Goal: Transaction & Acquisition: Purchase product/service

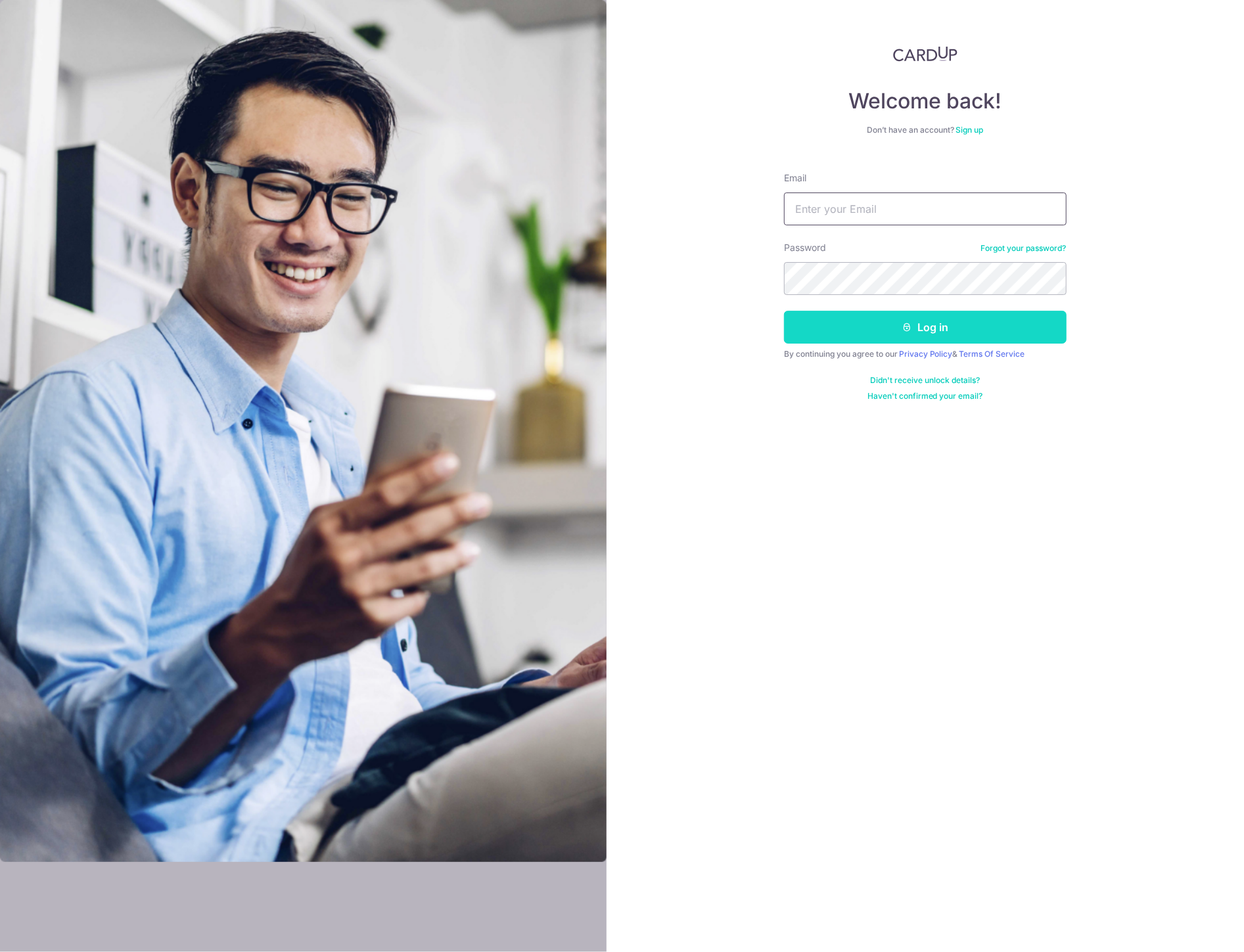
type input "[PERSON_NAME][EMAIL_ADDRESS][DOMAIN_NAME]"
click at [923, 328] on button "Log in" at bounding box center [925, 326] width 282 height 33
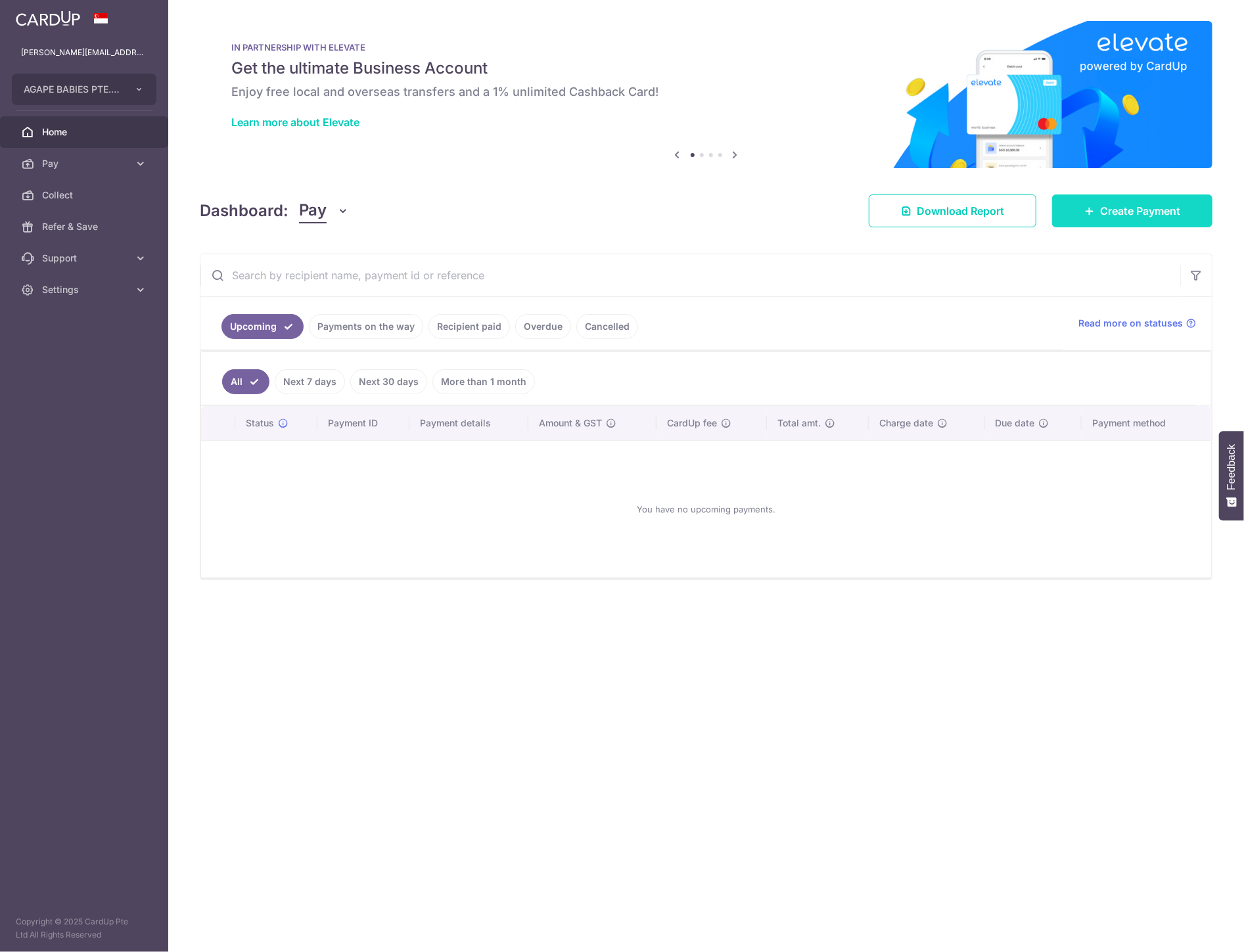
click at [1122, 207] on span "Create Payment" at bounding box center [1140, 211] width 80 height 16
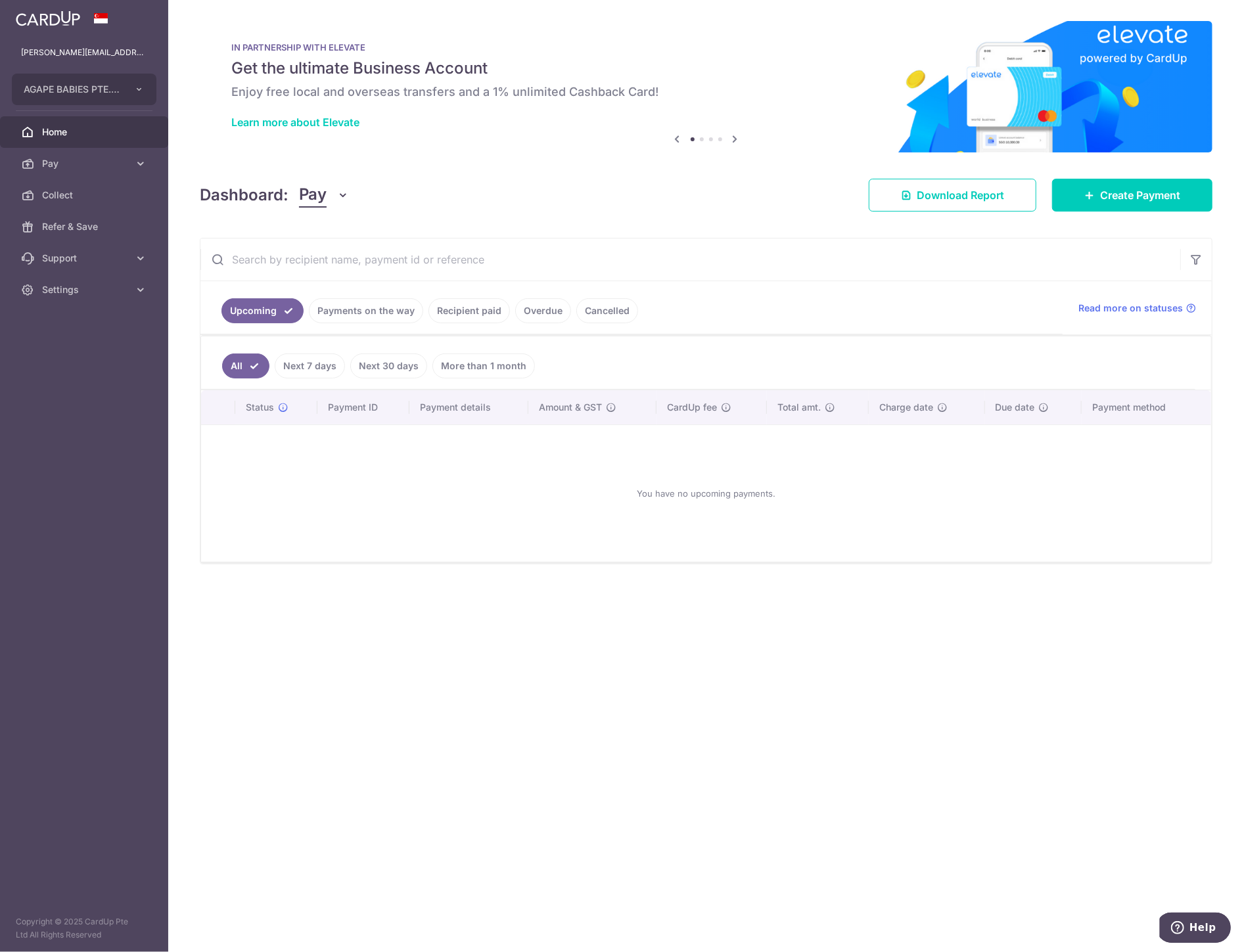
click at [449, 301] on link "Recipient paid" at bounding box center [469, 311] width 81 height 25
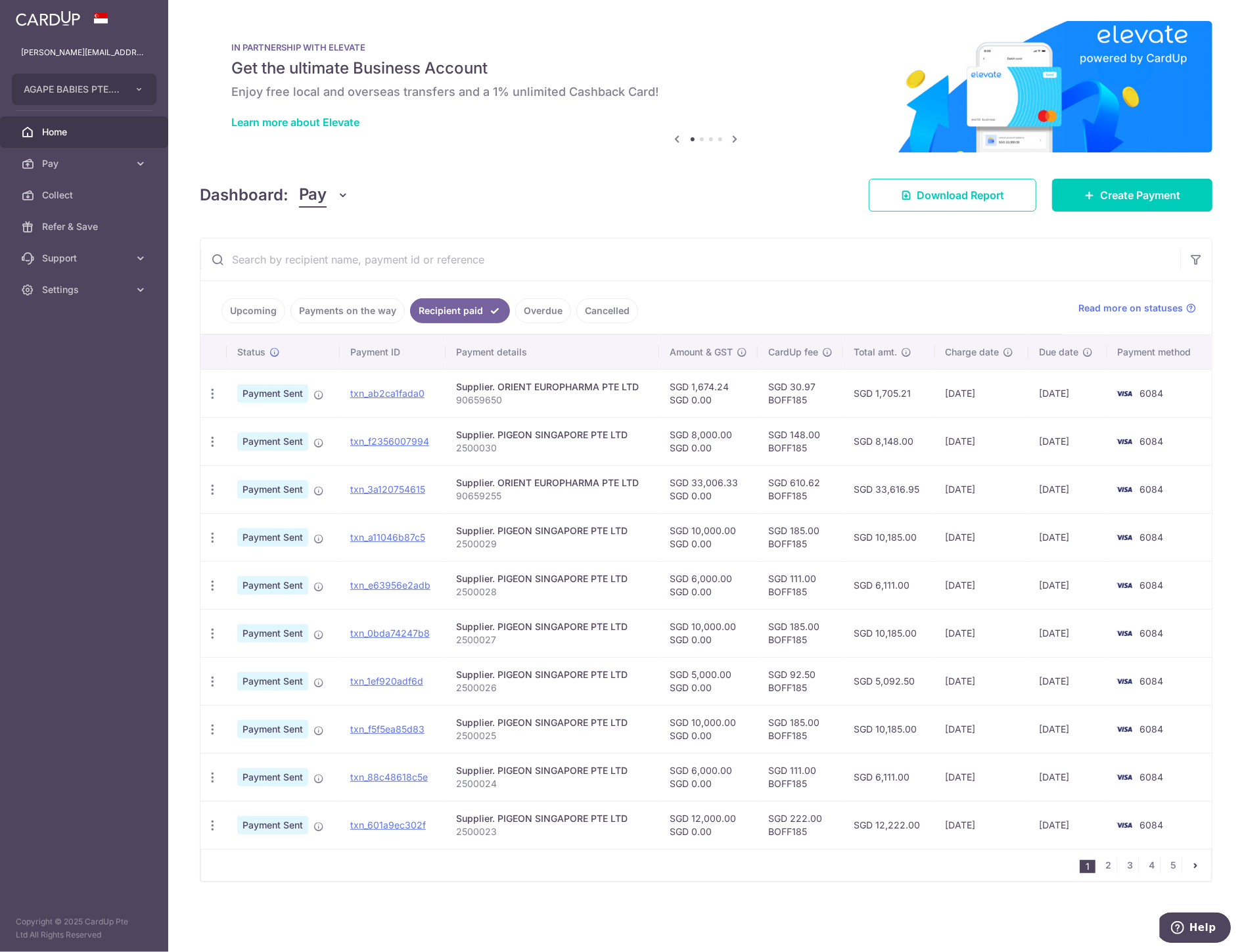
click at [794, 395] on td "SGD 30.97 BOFF185" at bounding box center [800, 393] width 86 height 48
copy td "BOFF185"
click at [1120, 198] on span "Create Payment" at bounding box center [1140, 195] width 80 height 16
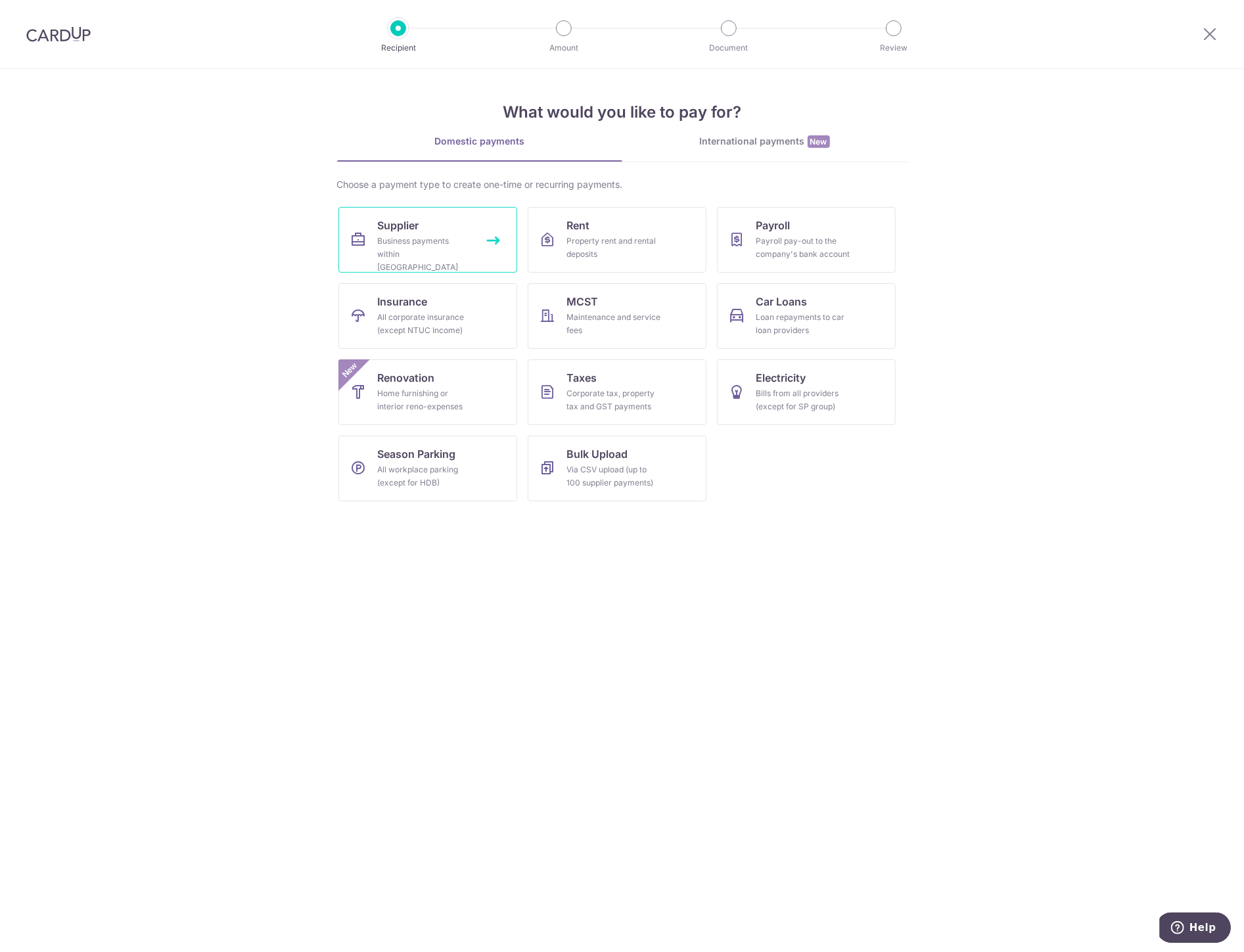
click at [460, 241] on div "Business payments within Singapore" at bounding box center [424, 254] width 94 height 40
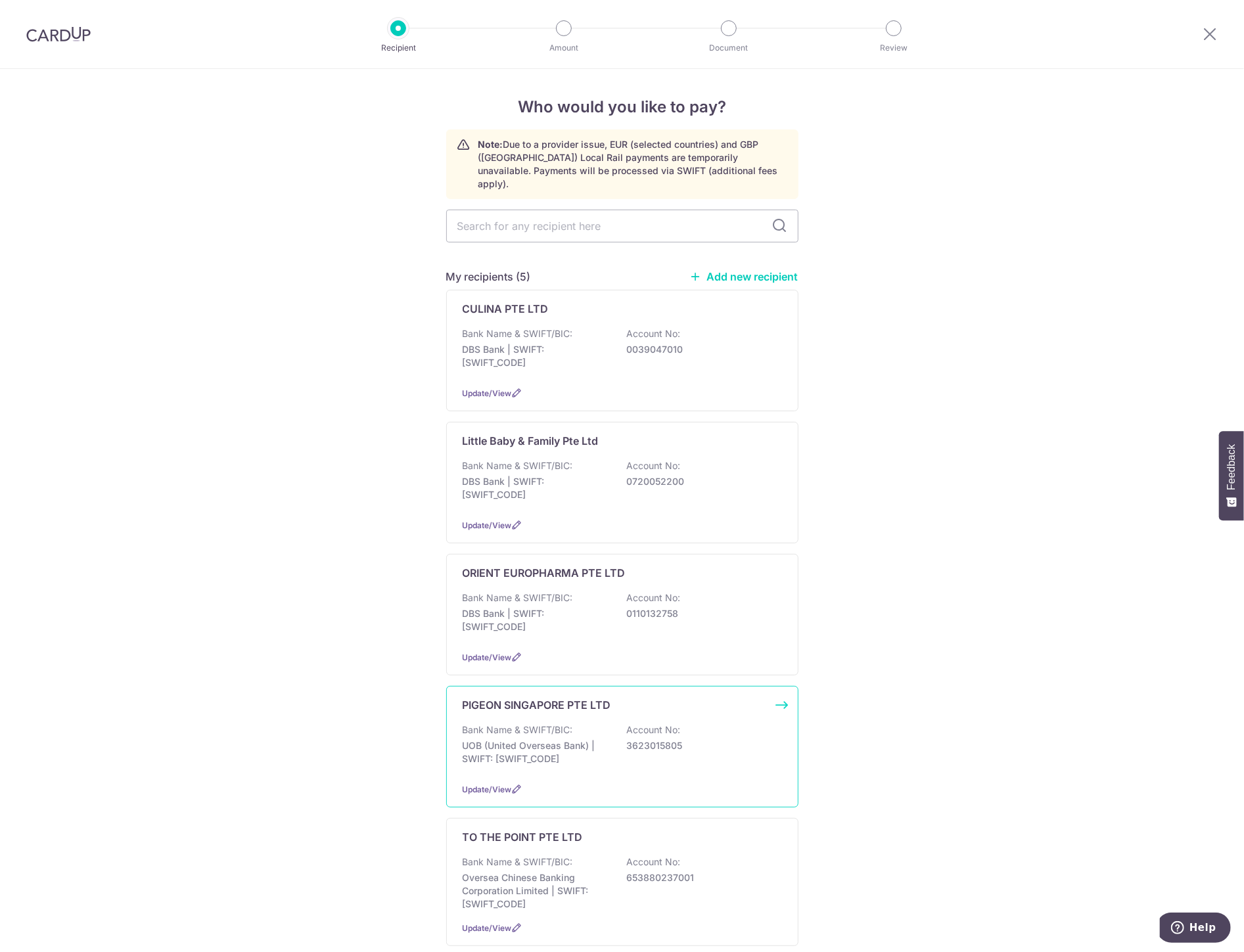
click at [530, 739] on p "UOB (United Overseas Bank) | SWIFT: UOVBSGSGXXX" at bounding box center [536, 753] width 147 height 26
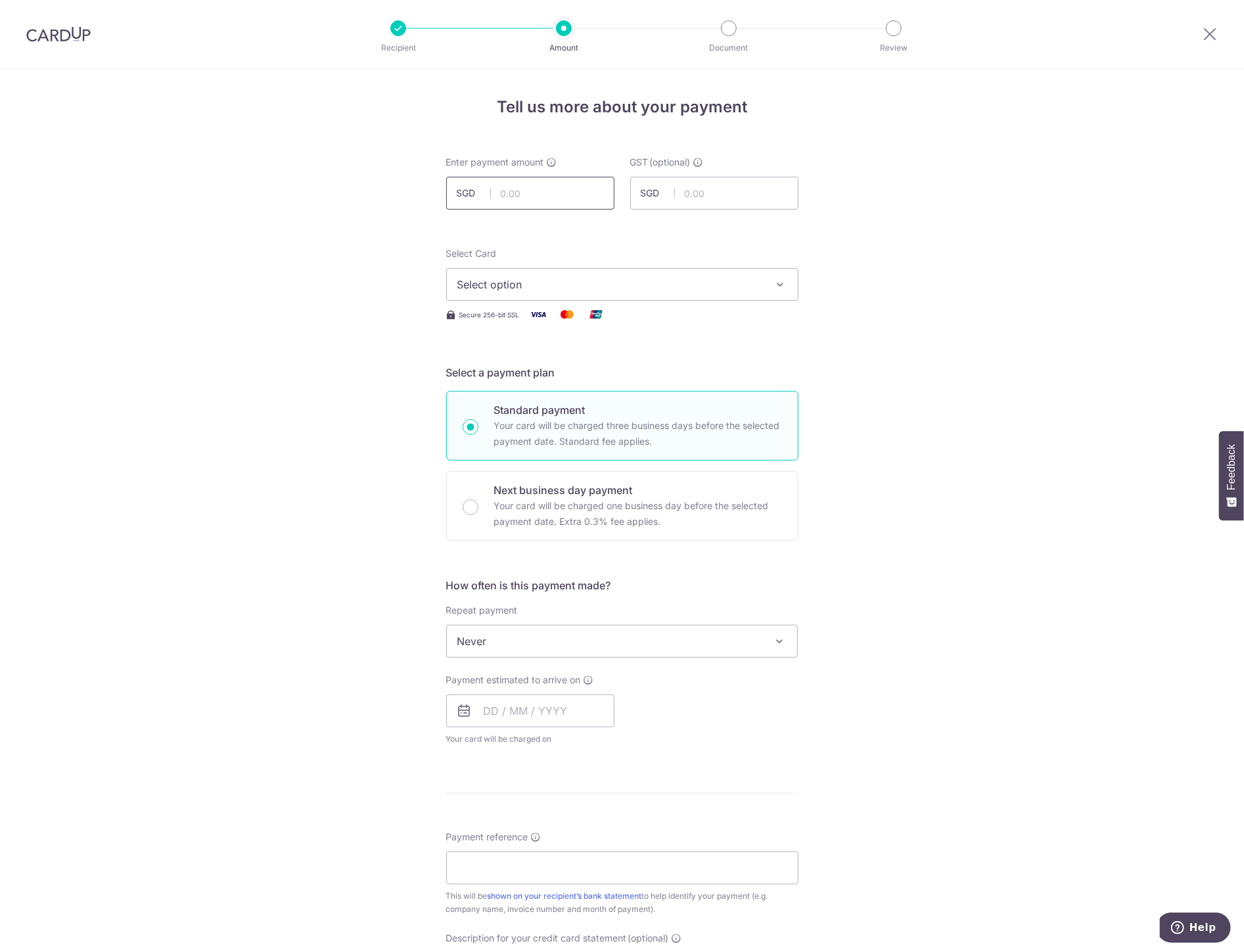
click at [516, 199] on input "text" at bounding box center [530, 192] width 169 height 33
type input "5,000.00"
click at [182, 230] on div "Tell us more about your payment Enter payment amount SGD 5,000.00 5000.00 GST (…" at bounding box center [622, 707] width 1244 height 1277
click at [495, 292] on span "Select option" at bounding box center [610, 284] width 306 height 16
click at [511, 380] on span "**** 6084" at bounding box center [513, 379] width 50 height 16
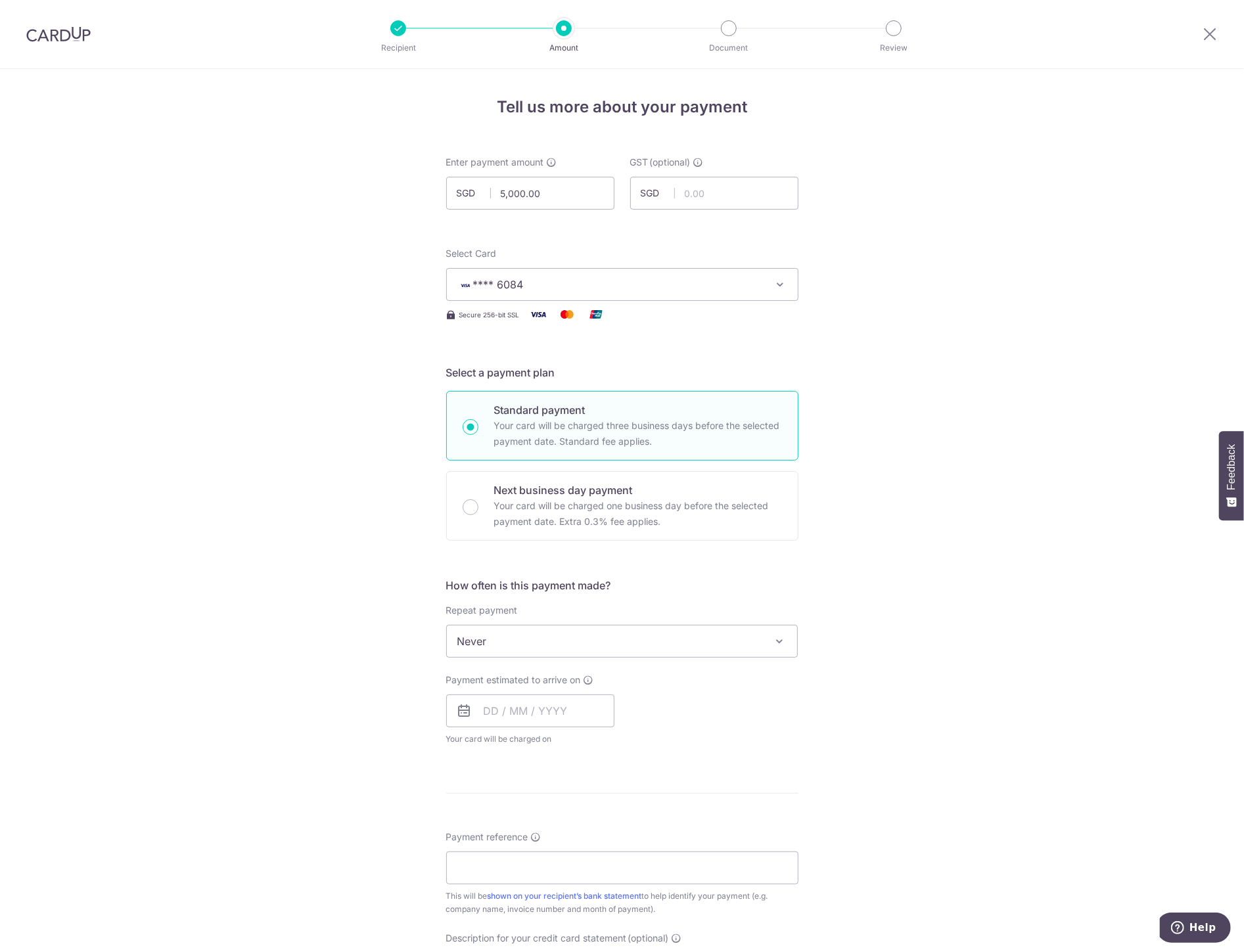
click at [566, 629] on span "Never" at bounding box center [622, 641] width 351 height 32
click at [566, 629] on span "Never" at bounding box center [622, 641] width 351 height 32
click at [516, 704] on input "text" at bounding box center [530, 710] width 169 height 33
click at [551, 835] on link "8" at bounding box center [552, 830] width 21 height 21
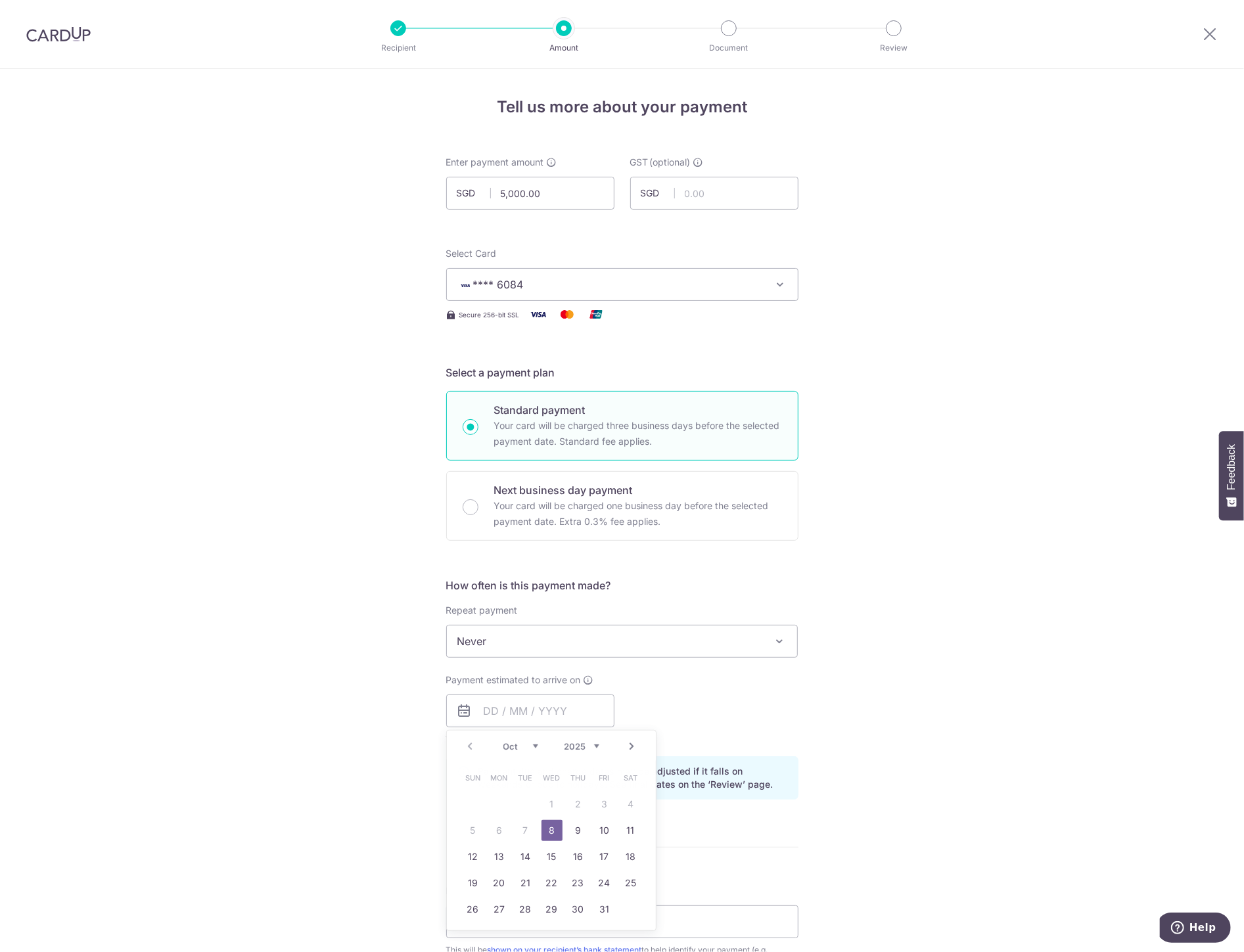
type input "08/10/2025"
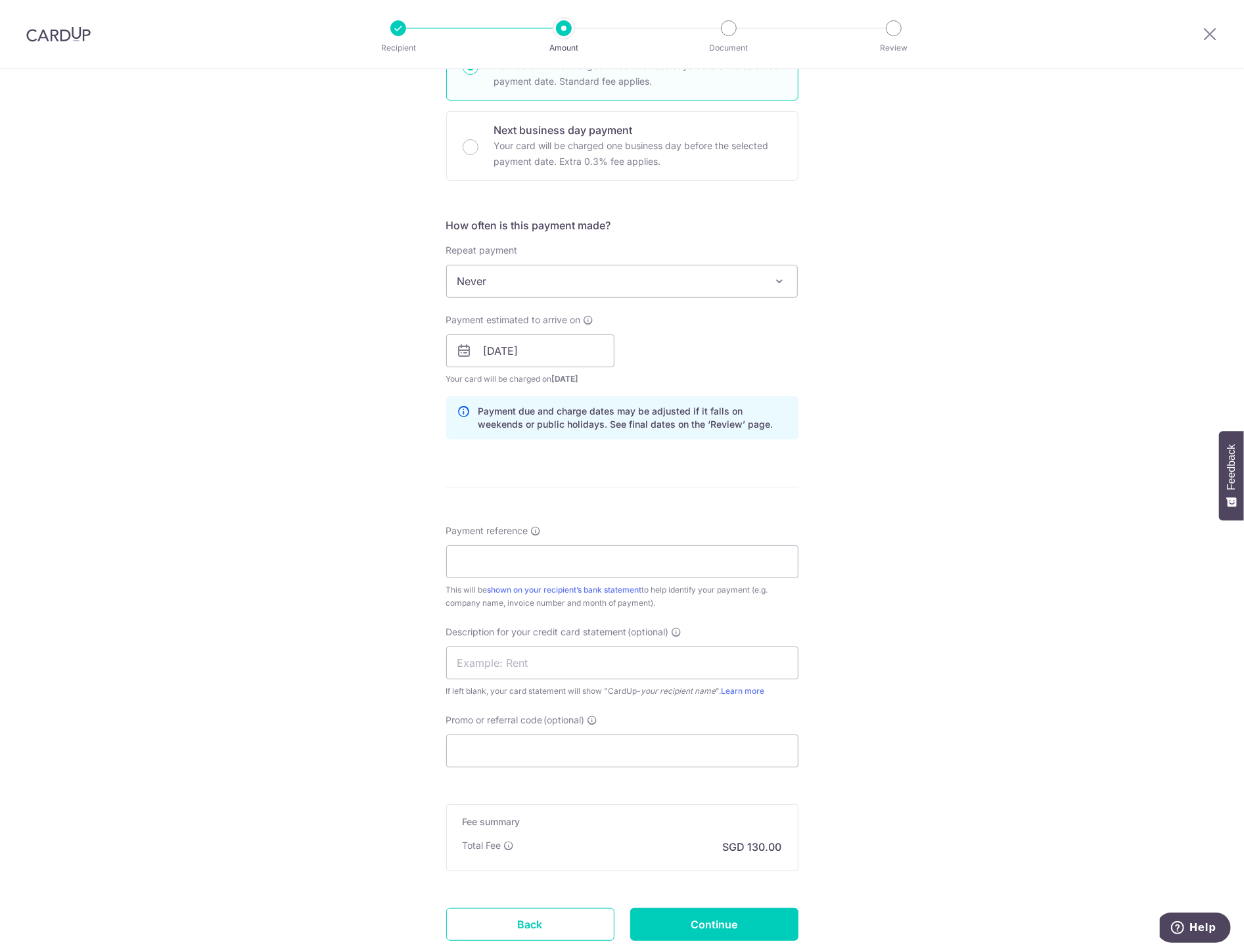
scroll to position [292, 0]
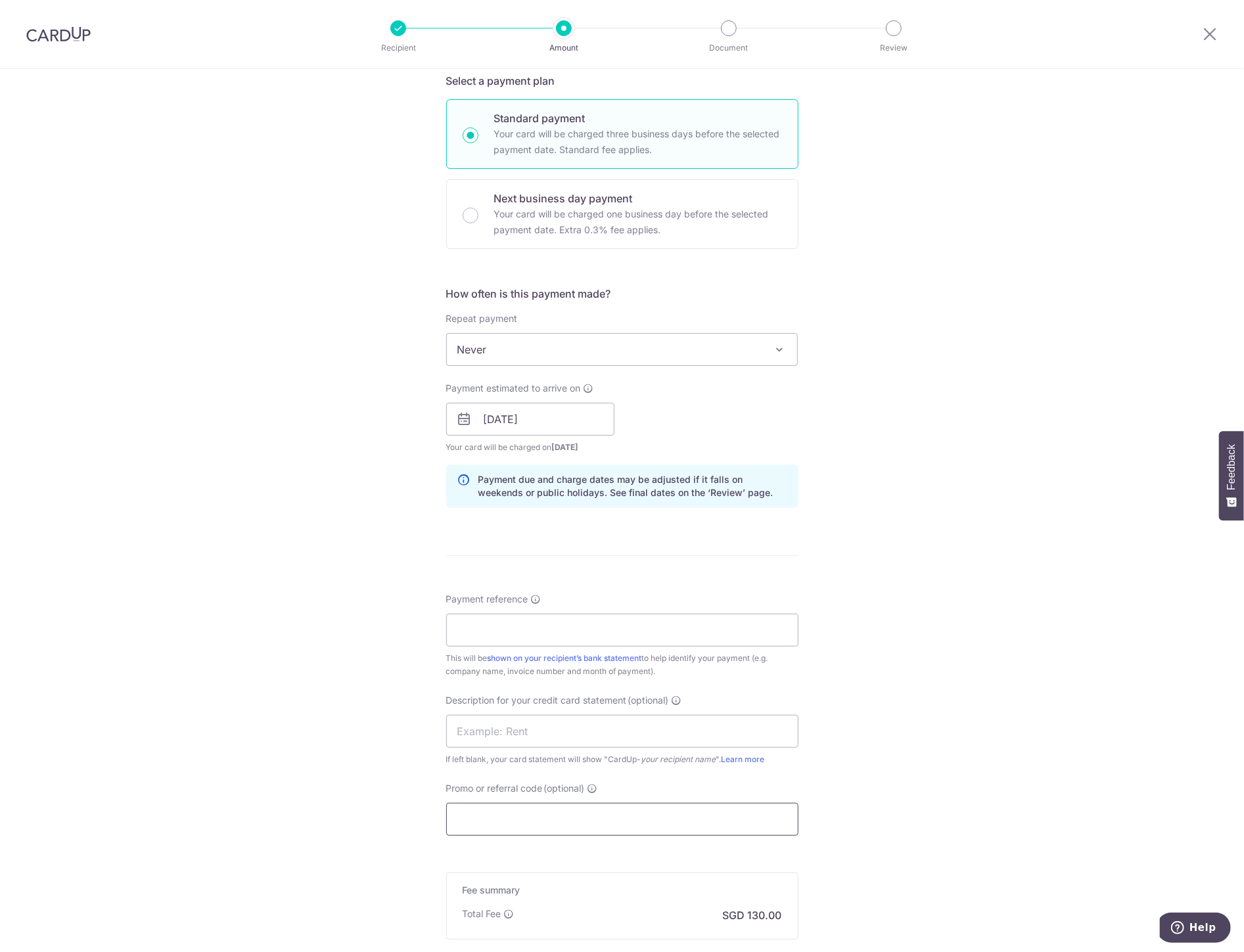
click at [483, 822] on input "Promo or referral code (optional)" at bounding box center [622, 819] width 352 height 33
paste input "BOFF185"
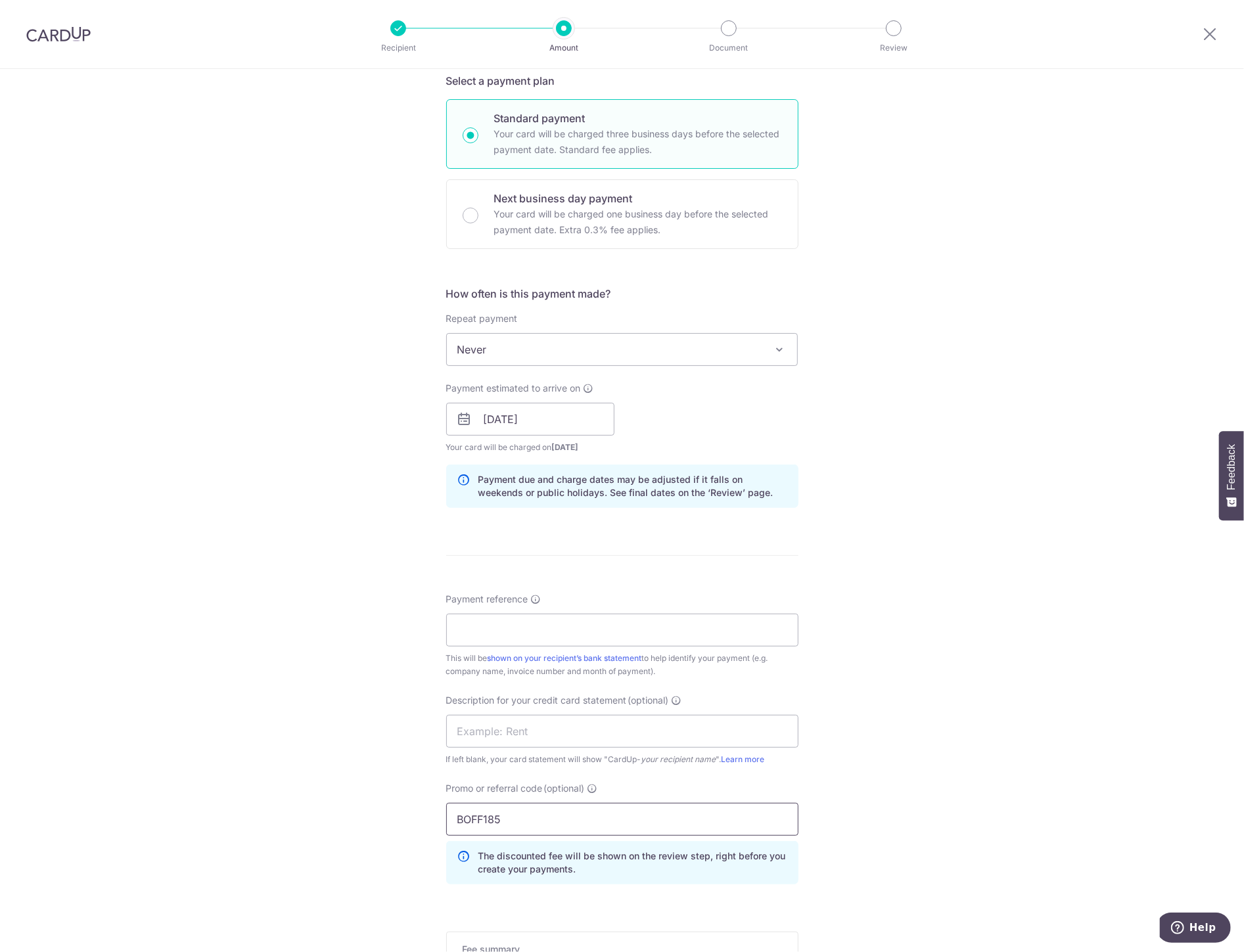
type input "BOFF185"
click at [491, 618] on input "Payment reference" at bounding box center [622, 630] width 352 height 33
paste input "2500031"
type input "2500031"
click at [513, 732] on input "text" at bounding box center [622, 731] width 352 height 33
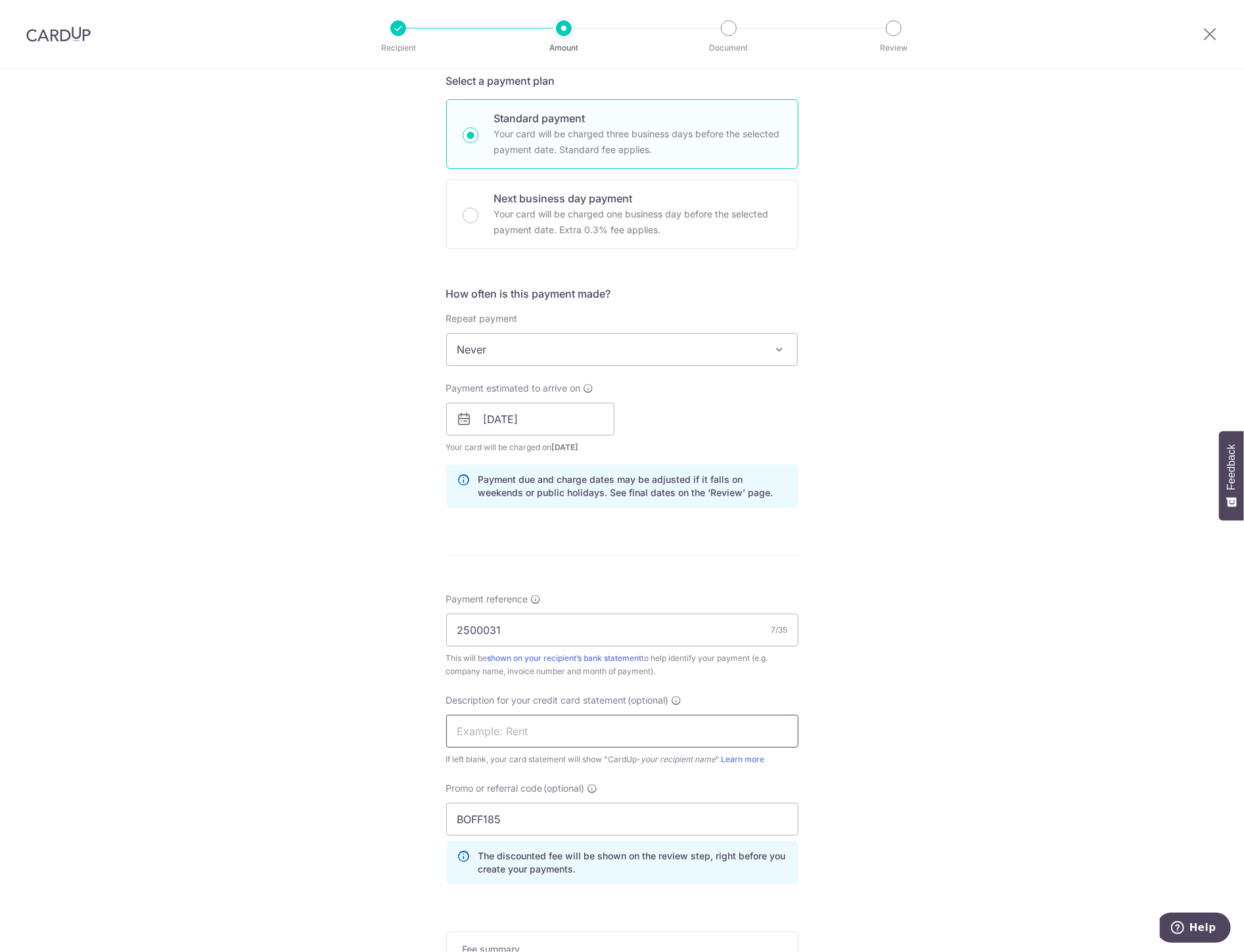
paste input "2500031"
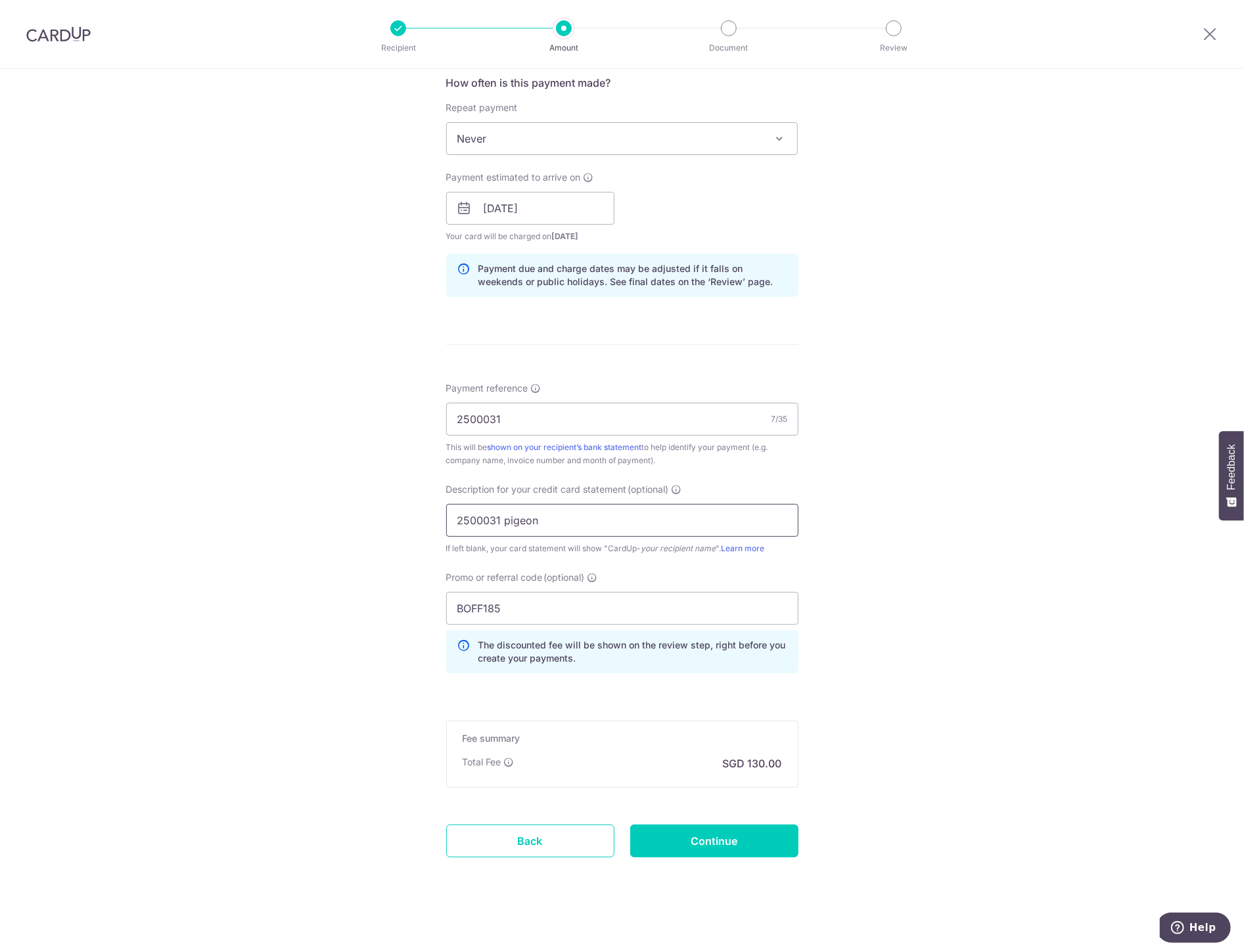
scroll to position [503, 0]
type input "2500031 pigeon"
click at [706, 843] on input "Continue" at bounding box center [714, 840] width 169 height 33
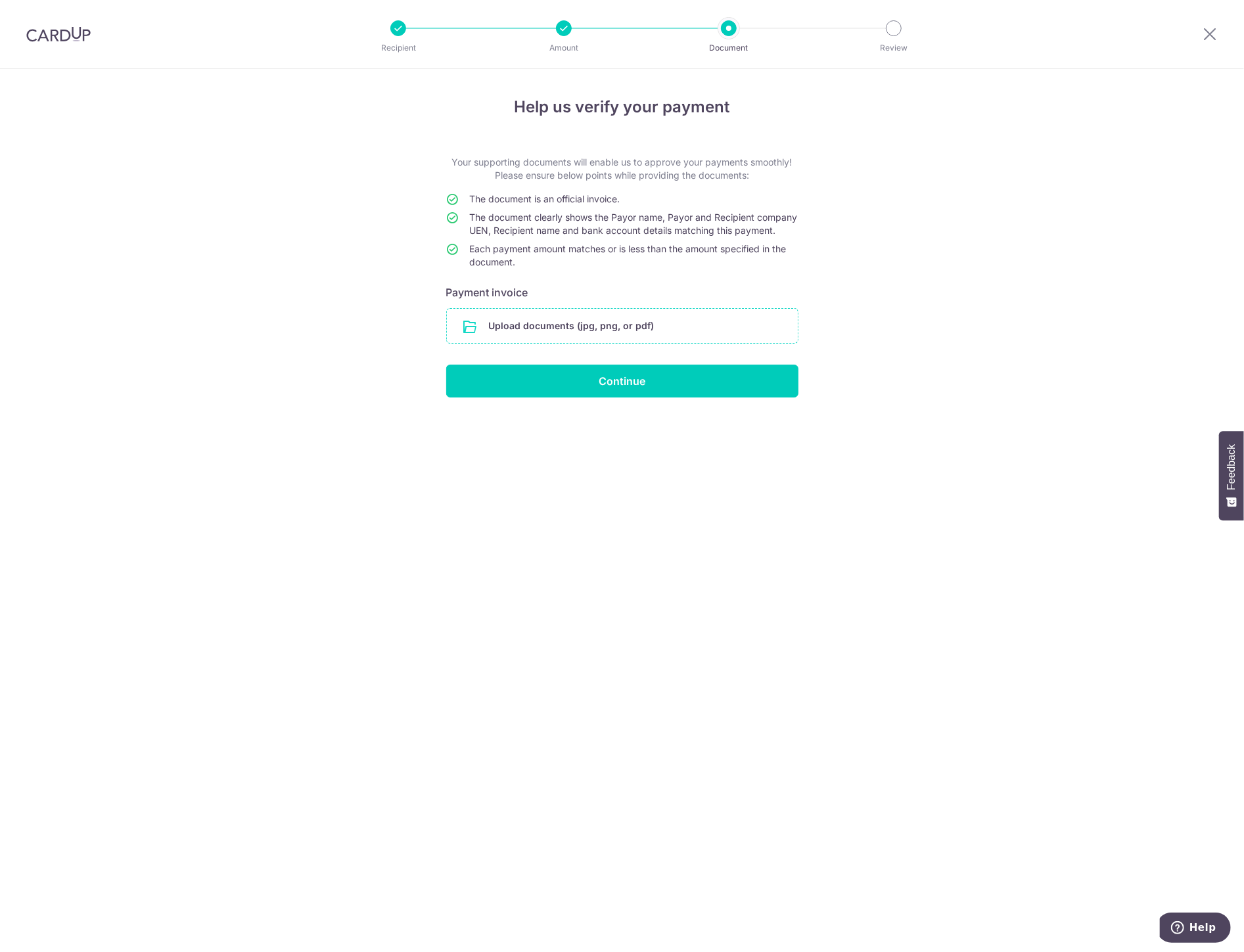
click at [601, 343] on input "file" at bounding box center [622, 326] width 351 height 34
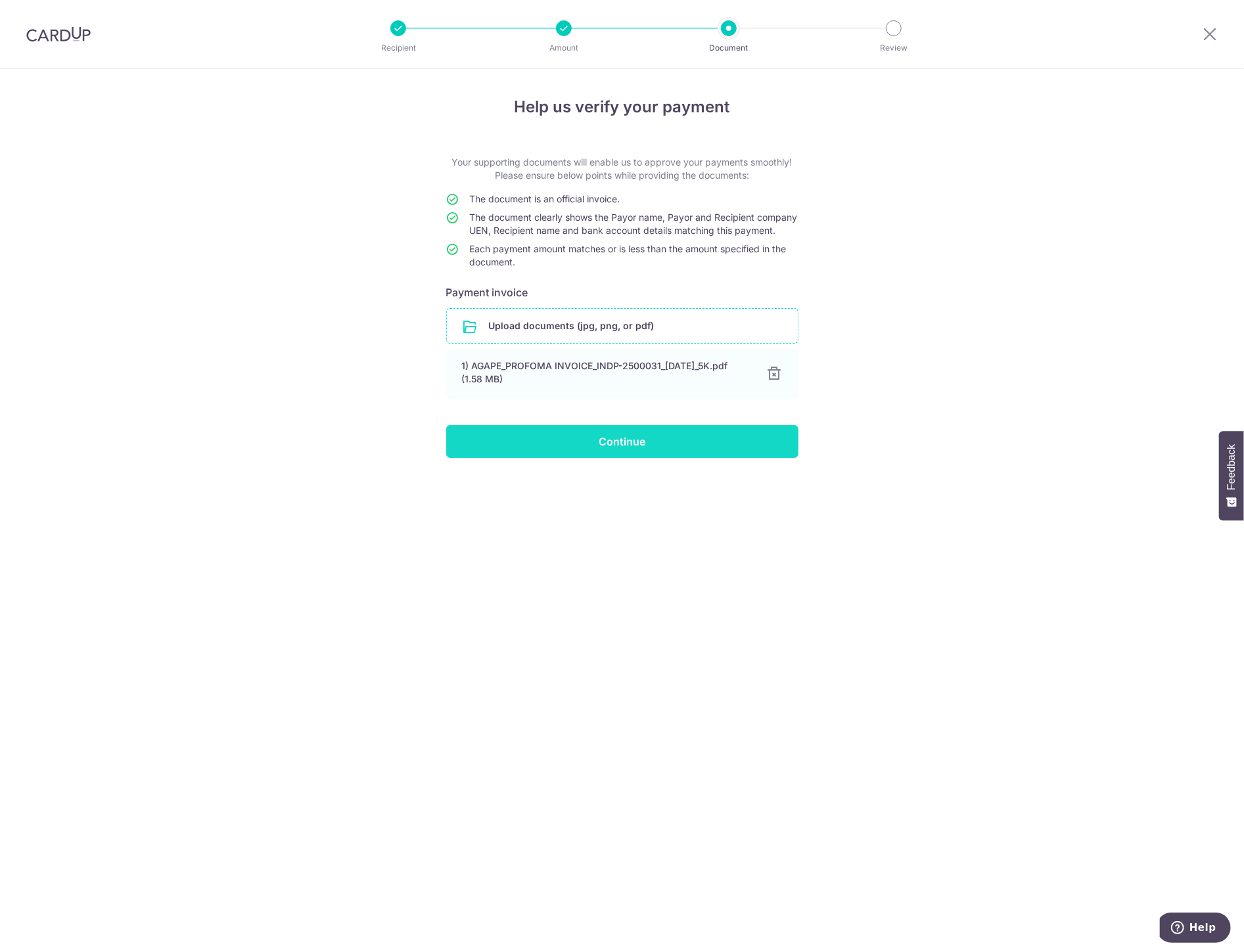
click at [644, 457] on input "Continue" at bounding box center [622, 441] width 352 height 33
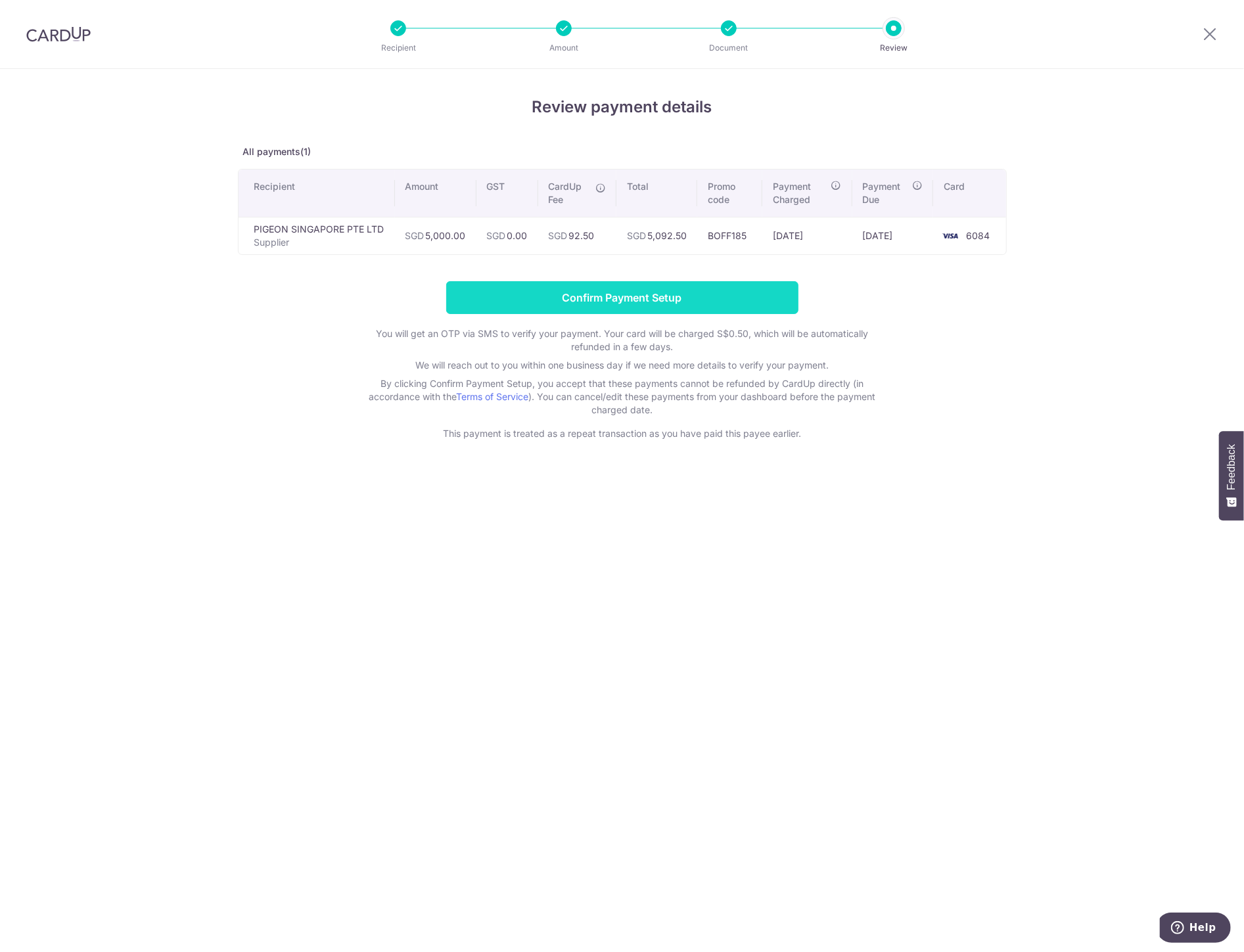
click at [618, 300] on input "Confirm Payment Setup" at bounding box center [622, 297] width 352 height 33
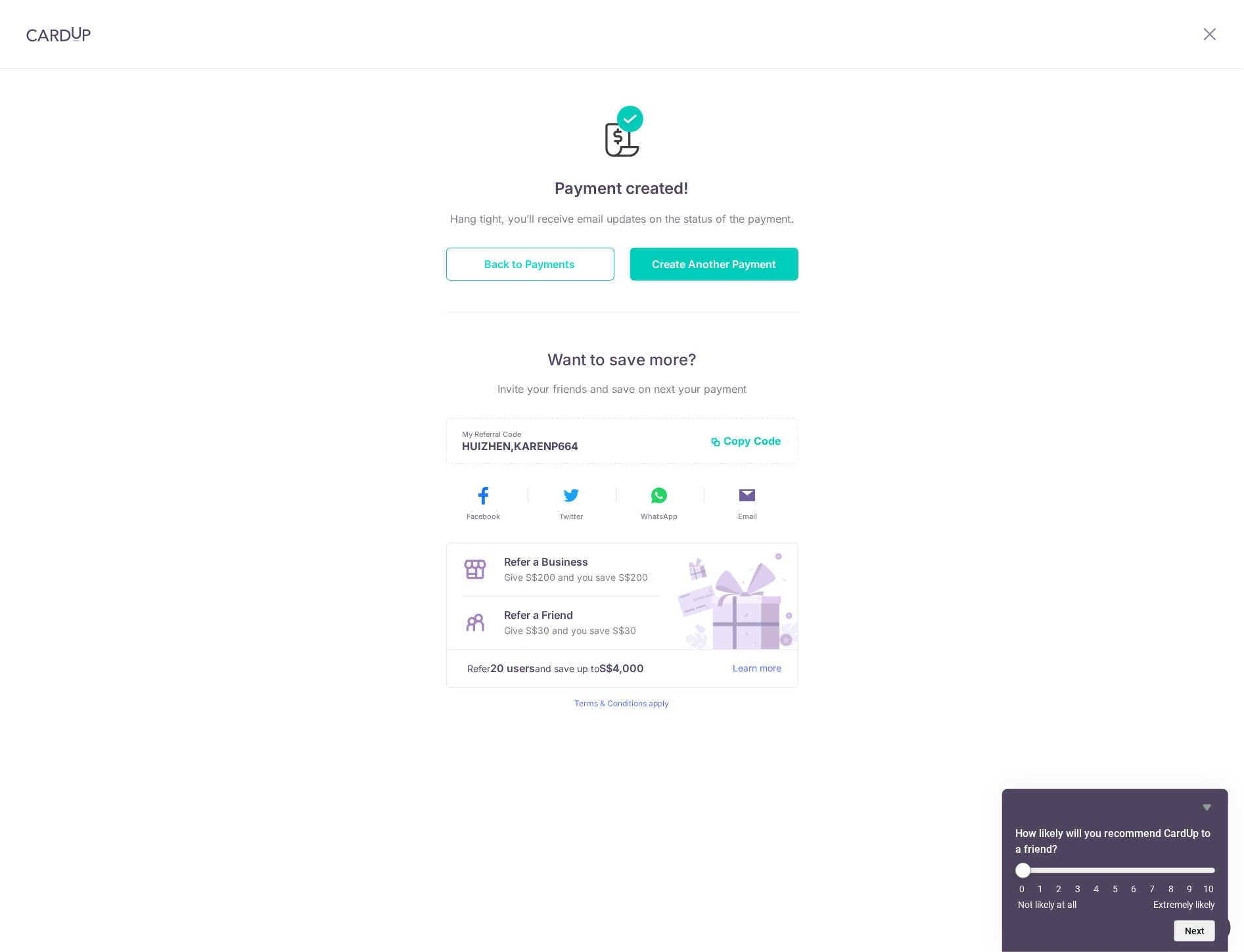
click at [564, 264] on button "Back to Payments" at bounding box center [530, 264] width 169 height 33
